Goal: Information Seeking & Learning: Learn about a topic

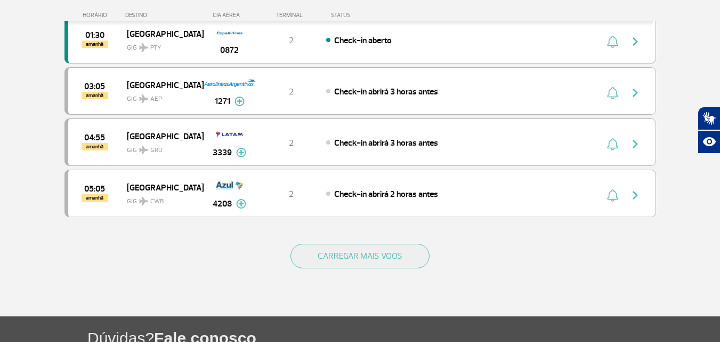
scroll to position [1012, 0]
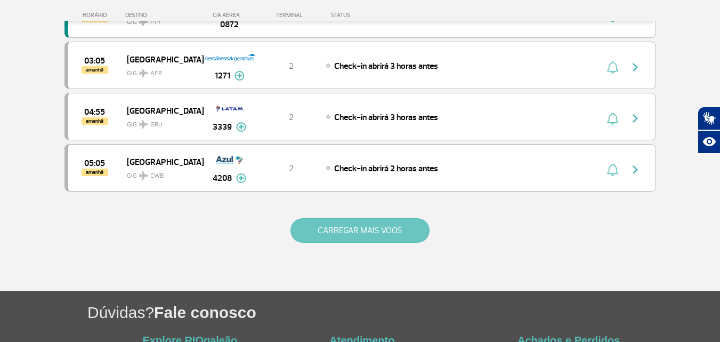
click at [362, 226] on button "CARREGAR MAIS VOOS" at bounding box center [359, 230] width 139 height 25
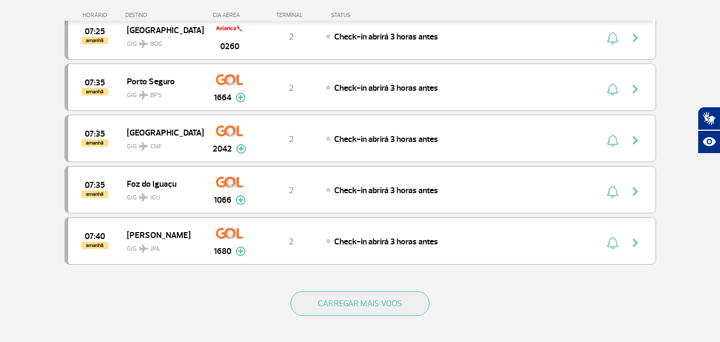
scroll to position [1971, 0]
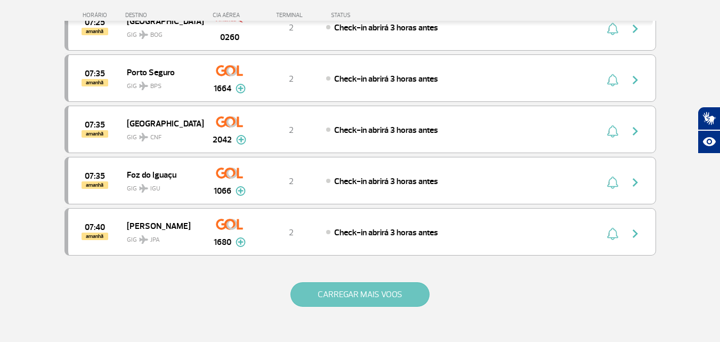
click at [362, 291] on button "CARREGAR MAIS VOOS" at bounding box center [359, 294] width 139 height 25
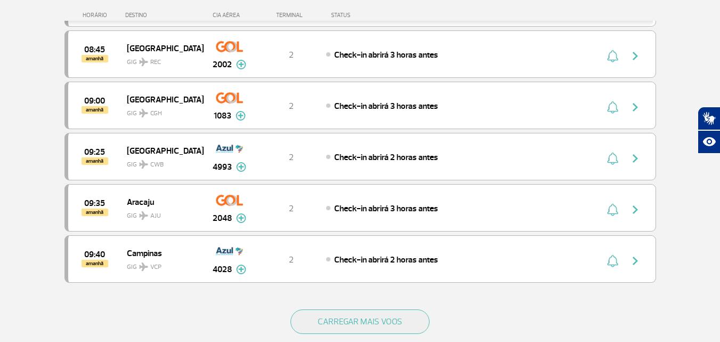
scroll to position [3037, 0]
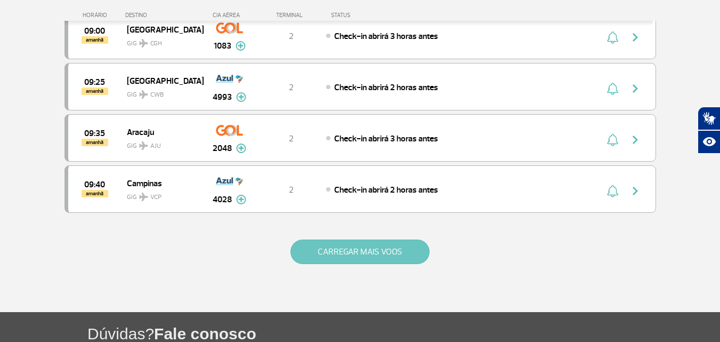
click at [357, 242] on button "CARREGAR MAIS VOOS" at bounding box center [359, 251] width 139 height 25
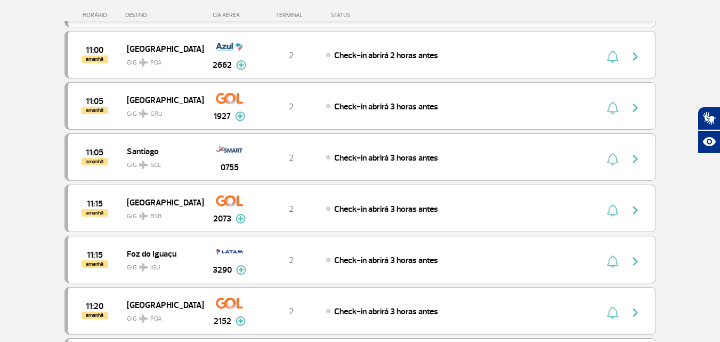
scroll to position [4049, 0]
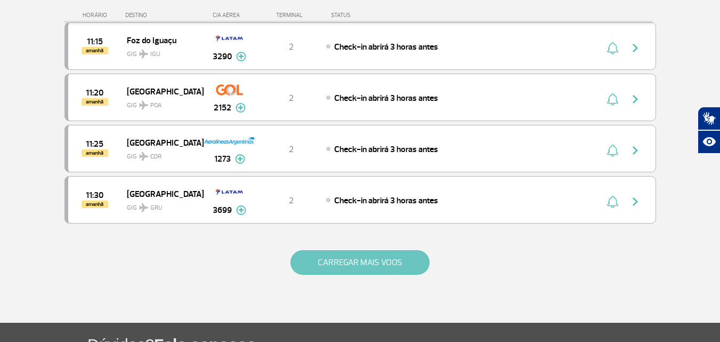
click at [362, 261] on button "CARREGAR MAIS VOOS" at bounding box center [359, 262] width 139 height 25
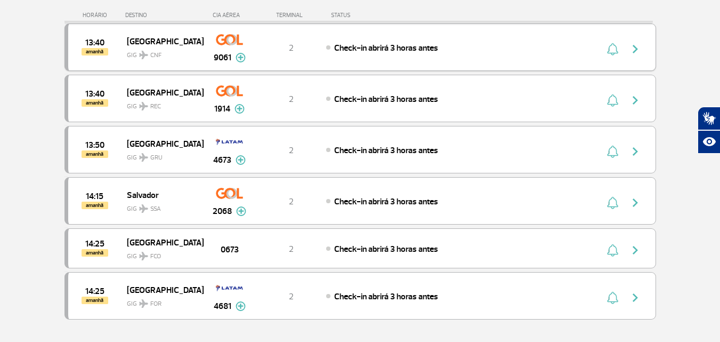
scroll to position [5062, 0]
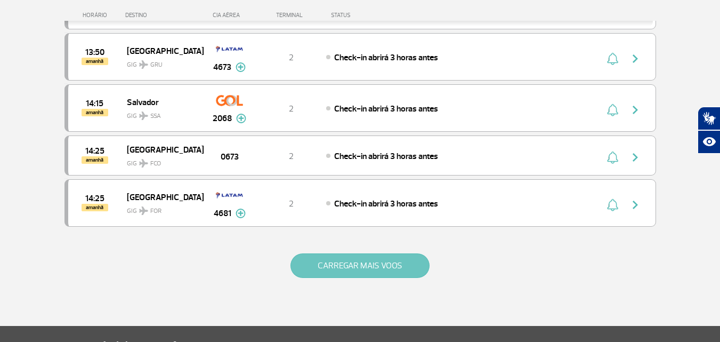
click at [369, 264] on button "CARREGAR MAIS VOOS" at bounding box center [359, 265] width 139 height 25
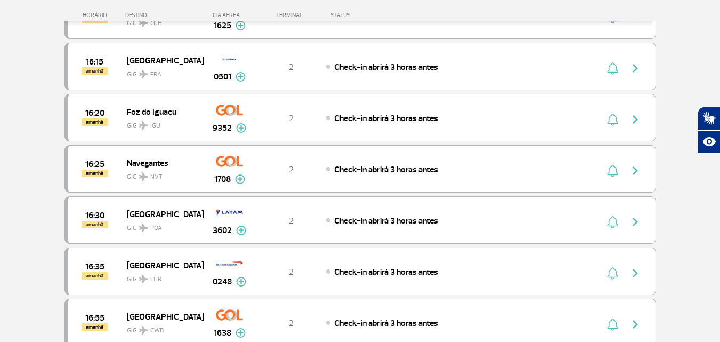
scroll to position [6074, 0]
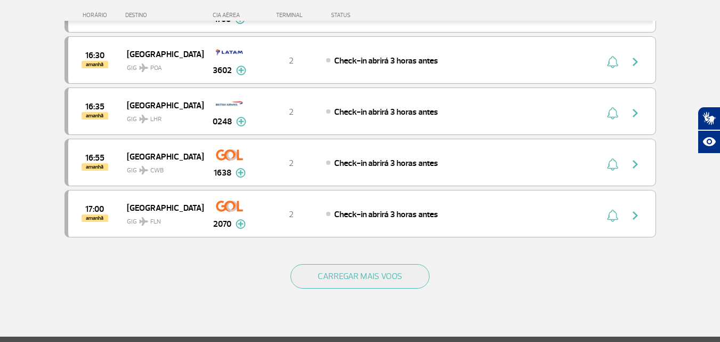
click at [369, 289] on div "CARREGAR MAIS VOOS" at bounding box center [359, 293] width 591 height 86
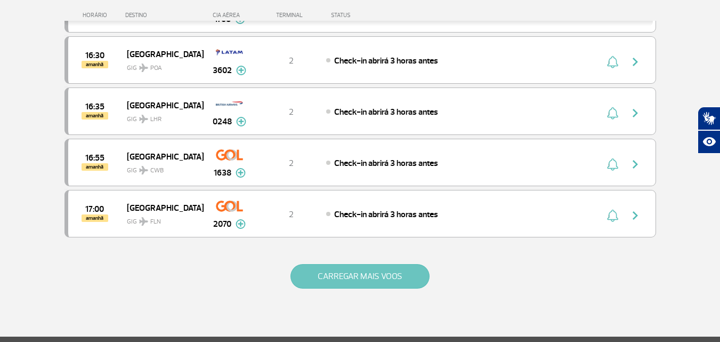
click at [358, 278] on button "CARREGAR MAIS VOOS" at bounding box center [359, 276] width 139 height 25
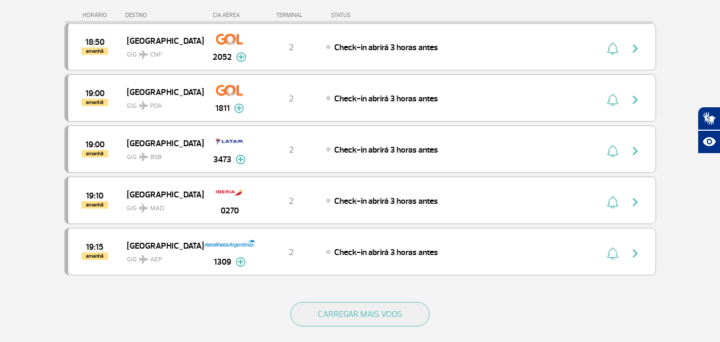
scroll to position [7086, 0]
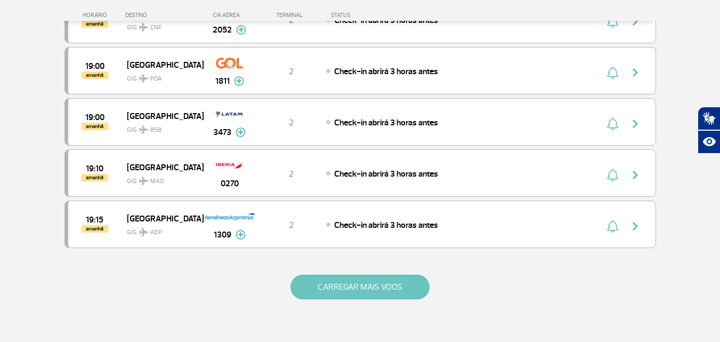
click at [359, 282] on button "CARREGAR MAIS VOOS" at bounding box center [359, 286] width 139 height 25
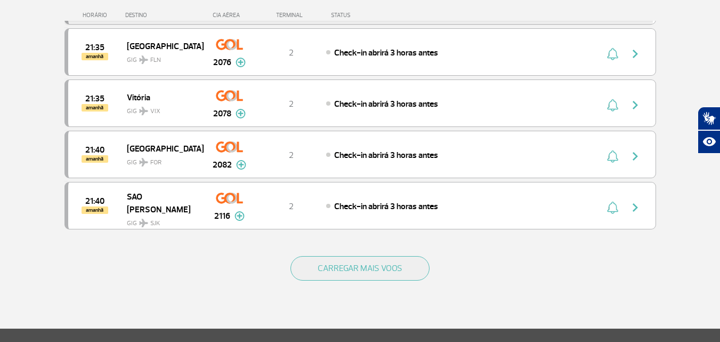
scroll to position [8152, 0]
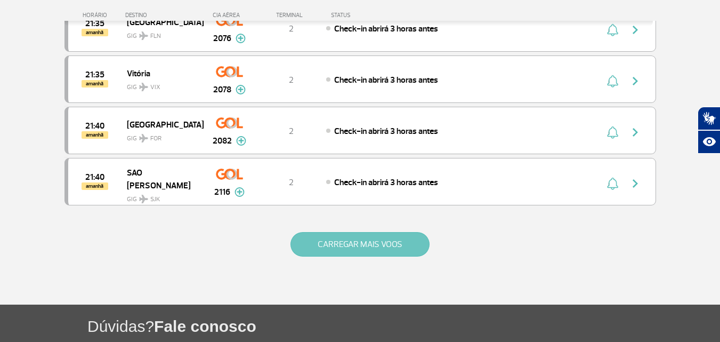
click at [347, 239] on button "CARREGAR MAIS VOOS" at bounding box center [359, 244] width 139 height 25
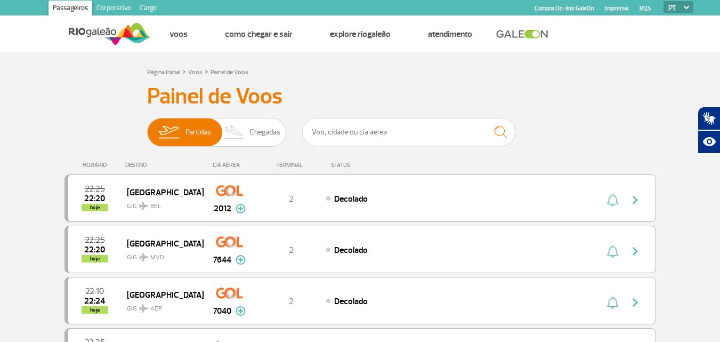
scroll to position [0, 0]
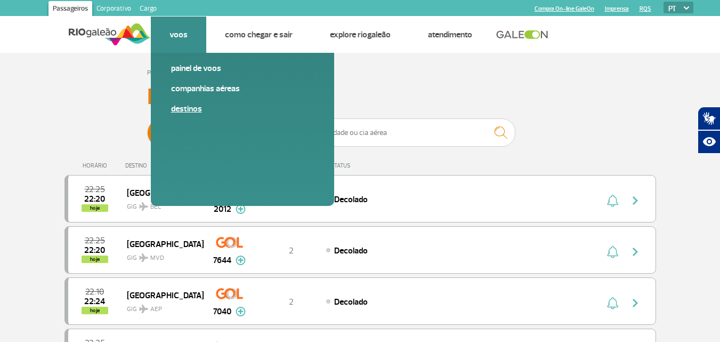
click at [185, 108] on link "Destinos" at bounding box center [242, 109] width 143 height 12
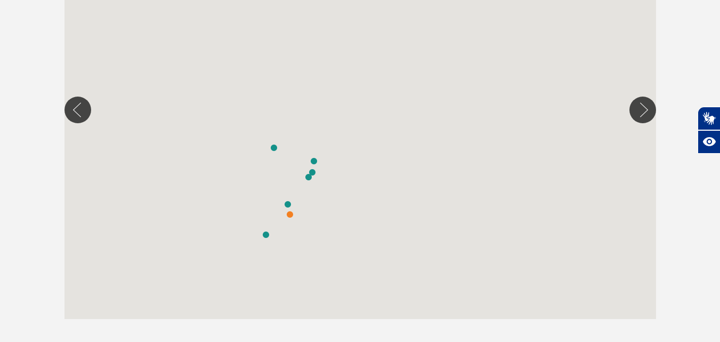
scroll to position [320, 0]
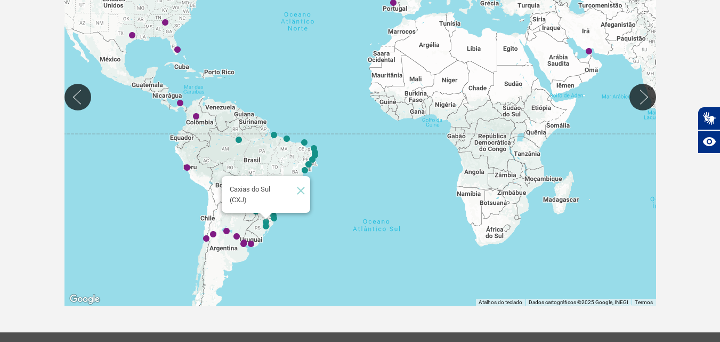
click at [264, 220] on img "Caxias do Sul (CXJ)" at bounding box center [266, 222] width 6 height 6
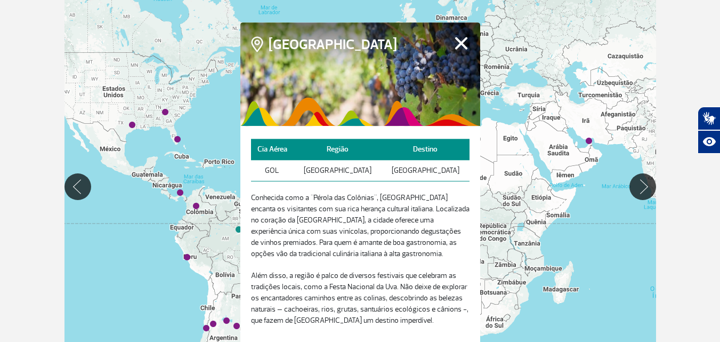
scroll to position [213, 0]
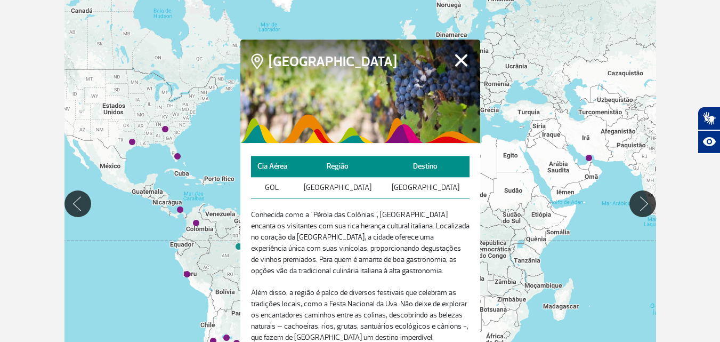
click at [456, 62] on button "Fechar" at bounding box center [461, 60] width 17 height 14
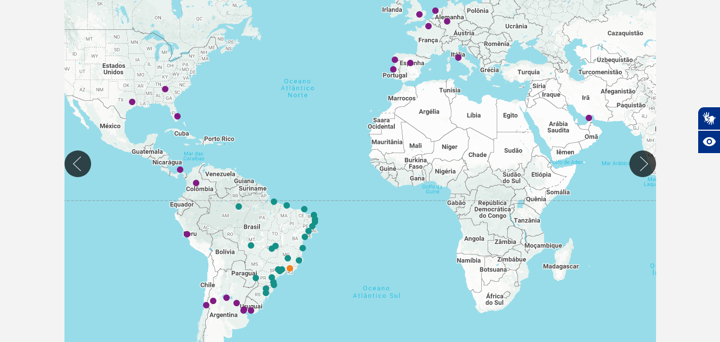
scroll to position [320, 0]
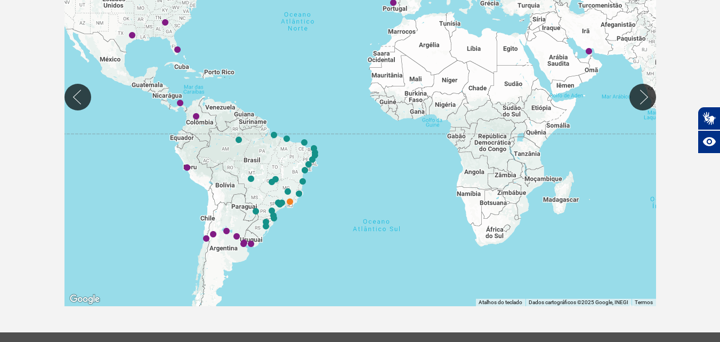
click at [250, 240] on div at bounding box center [359, 97] width 591 height 418
click at [252, 245] on img "Montevidéu (MVD)" at bounding box center [251, 244] width 6 height 6
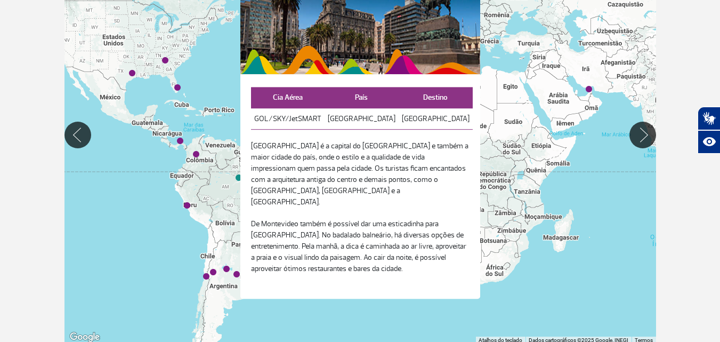
scroll to position [266, 0]
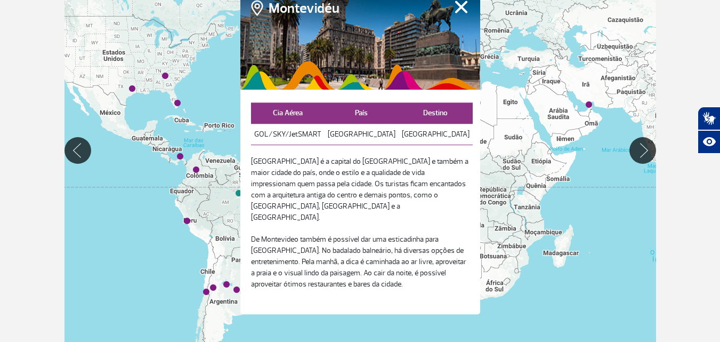
click at [461, 12] on button "Fechar" at bounding box center [461, 7] width 17 height 14
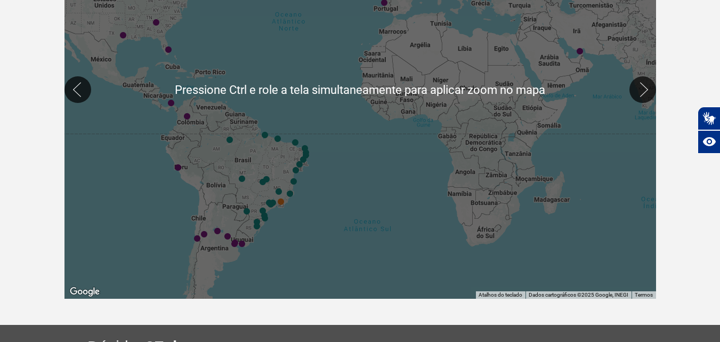
scroll to position [373, 0]
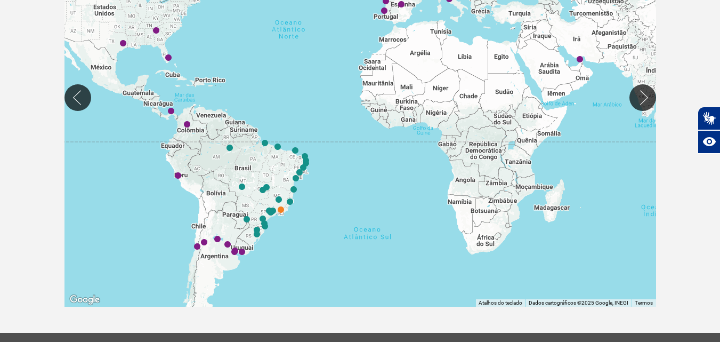
scroll to position [320, 0]
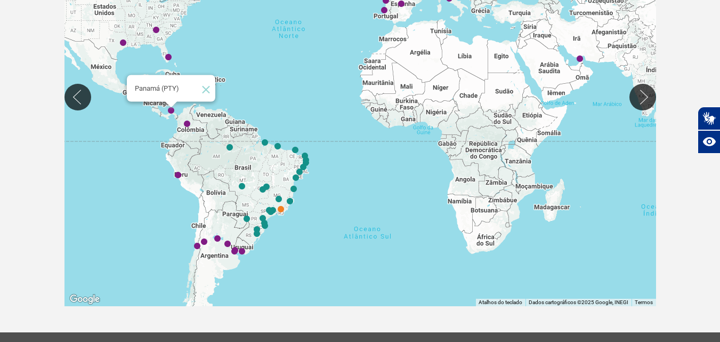
click at [172, 113] on img "Panamá (PTY)" at bounding box center [171, 111] width 6 height 6
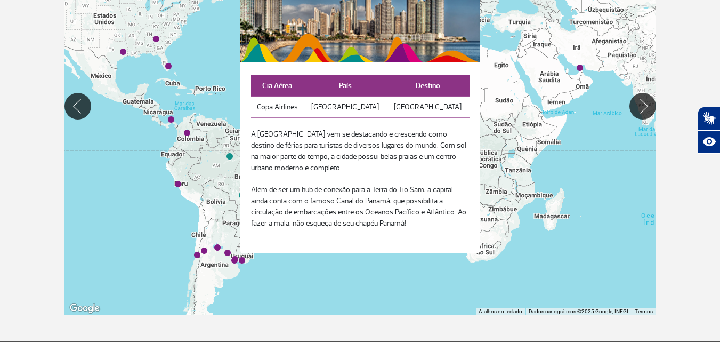
scroll to position [213, 0]
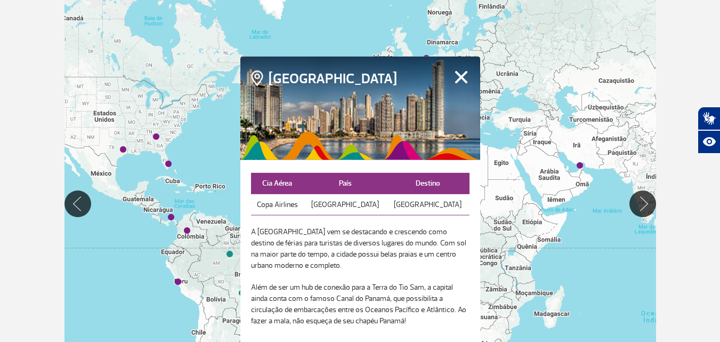
click at [464, 77] on button "Fechar" at bounding box center [461, 77] width 17 height 14
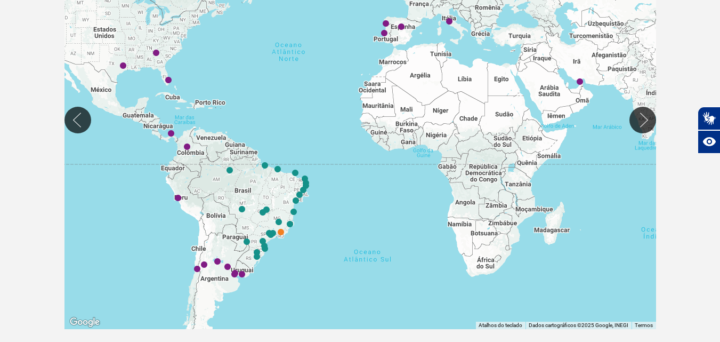
scroll to position [373, 0]
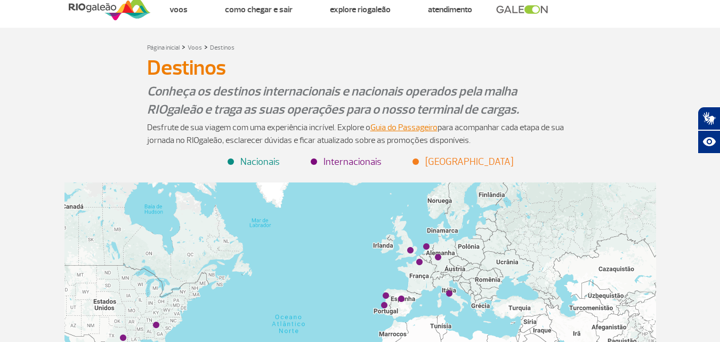
scroll to position [0, 0]
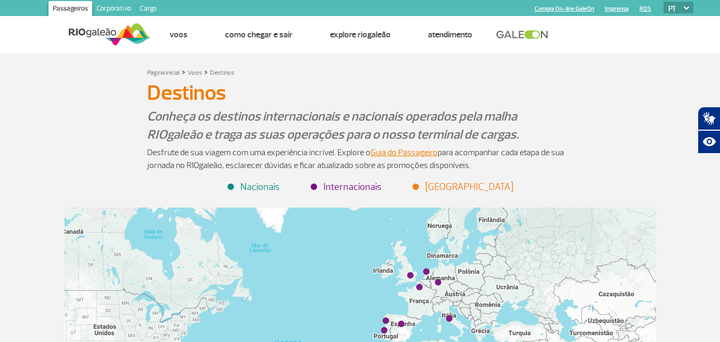
click at [116, 4] on link "Corporativo" at bounding box center [113, 9] width 43 height 17
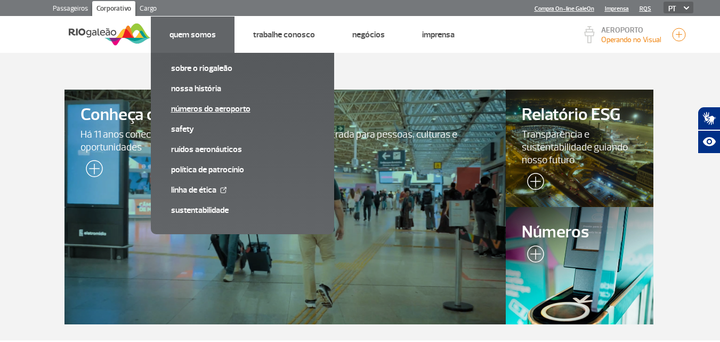
click at [212, 110] on link "Números do Aeroporto" at bounding box center [242, 109] width 143 height 12
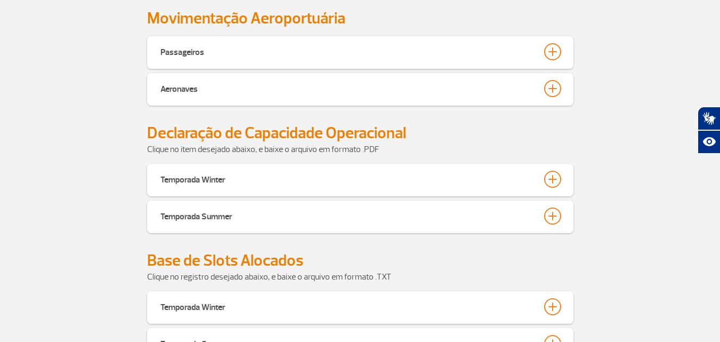
scroll to position [543, 0]
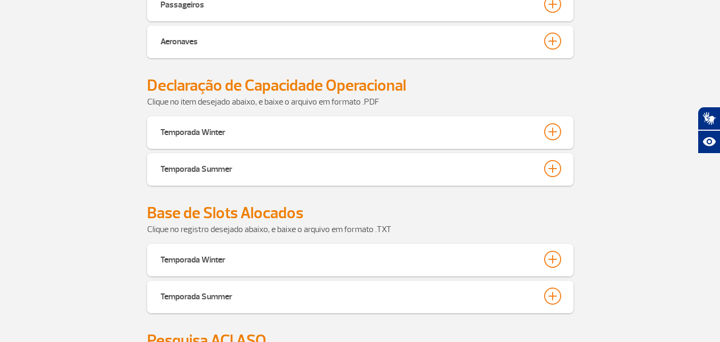
click at [411, 14] on div "Passageiros" at bounding box center [360, 5] width 426 height 33
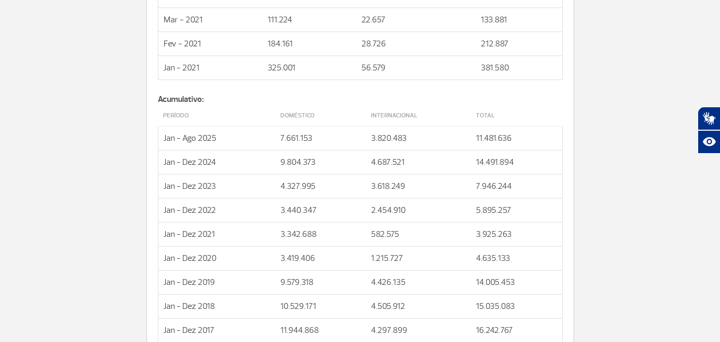
scroll to position [2195, 0]
